Goal: Information Seeking & Learning: Learn about a topic

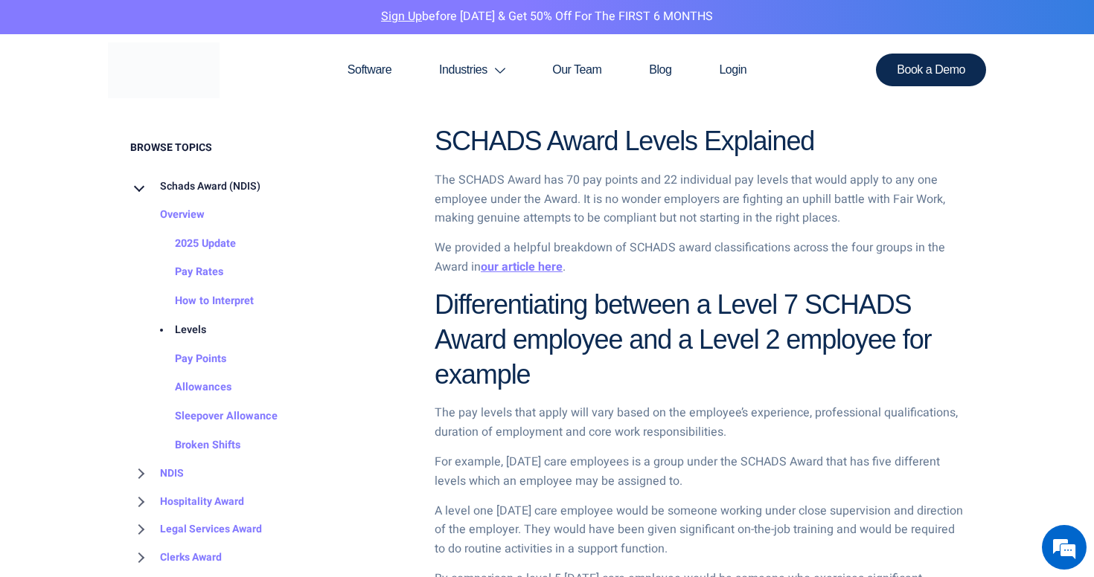
scroll to position [1062, 0]
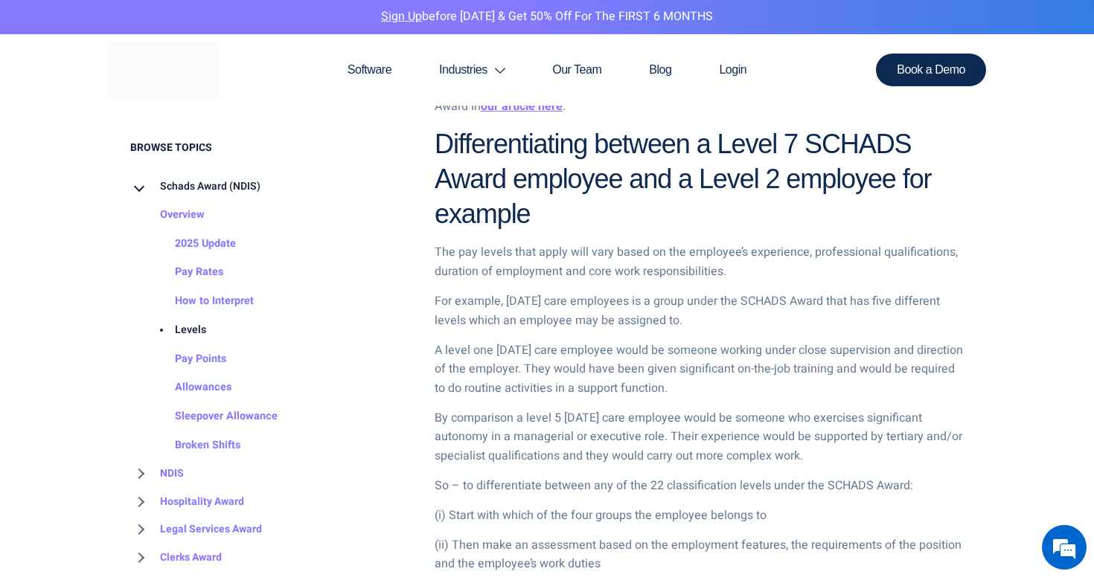
click at [742, 227] on h2 "Differentiating between a Level 7 SCHADS Award employee and a Level 2 employee …" at bounding box center [698, 179] width 529 height 104
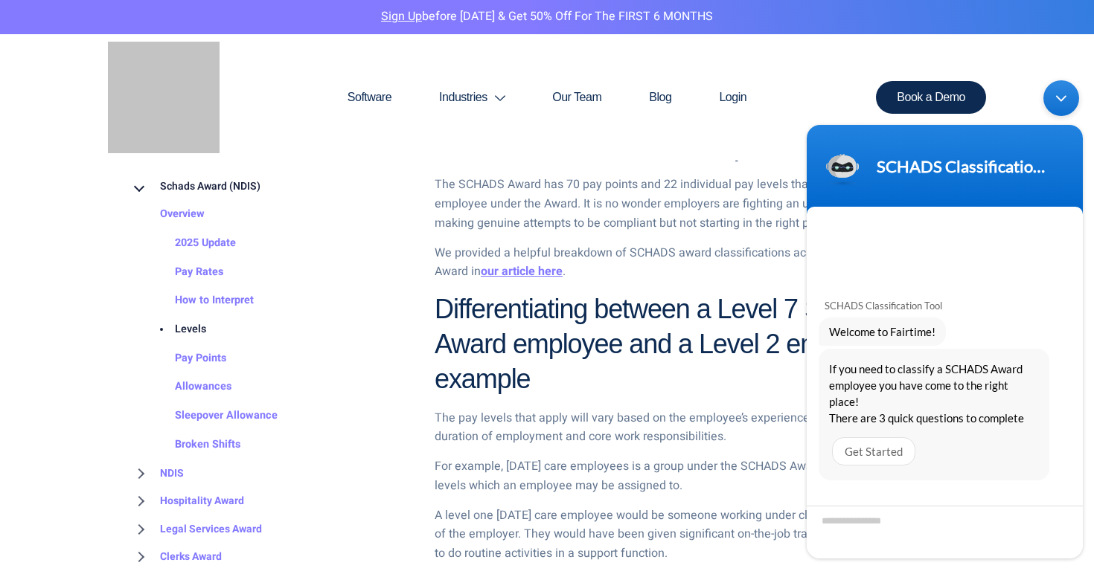
scroll to position [1295, 0]
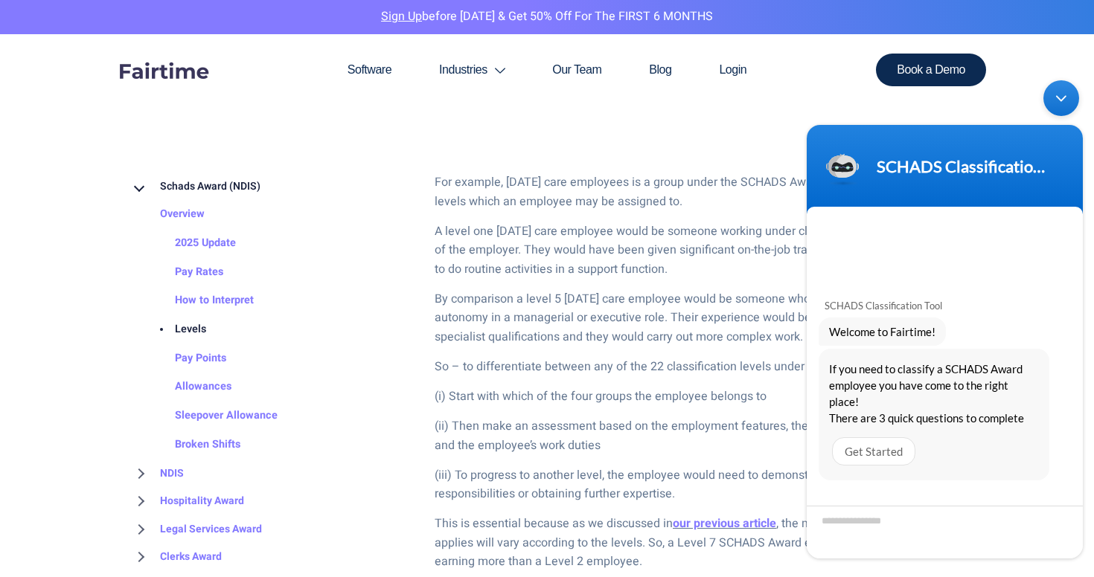
click at [1059, 109] on div "Minimize live chat window" at bounding box center [1061, 98] width 36 height 36
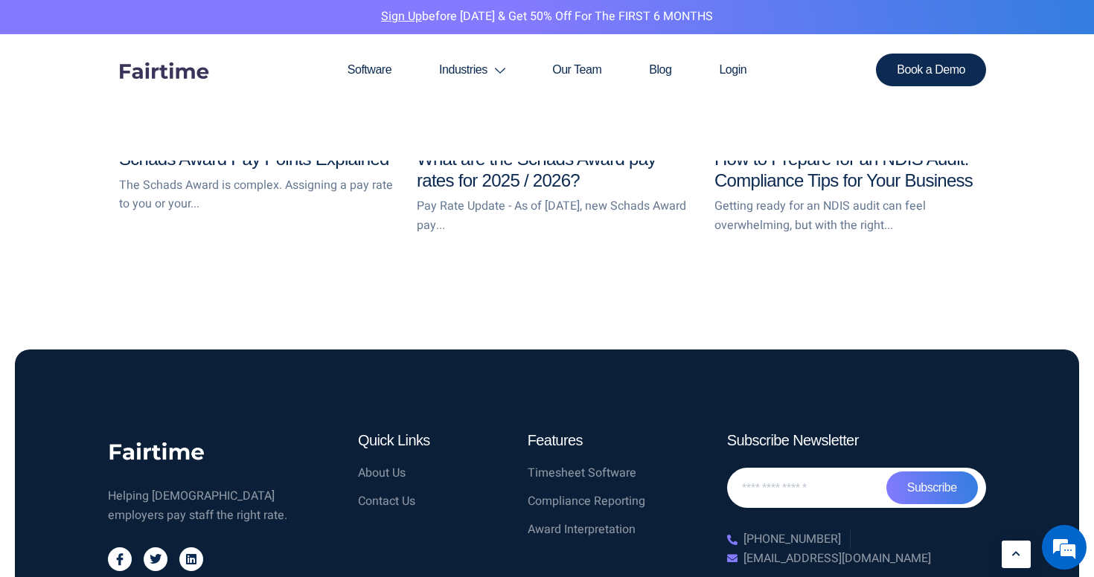
scroll to position [3212, 0]
